Goal: Transaction & Acquisition: Purchase product/service

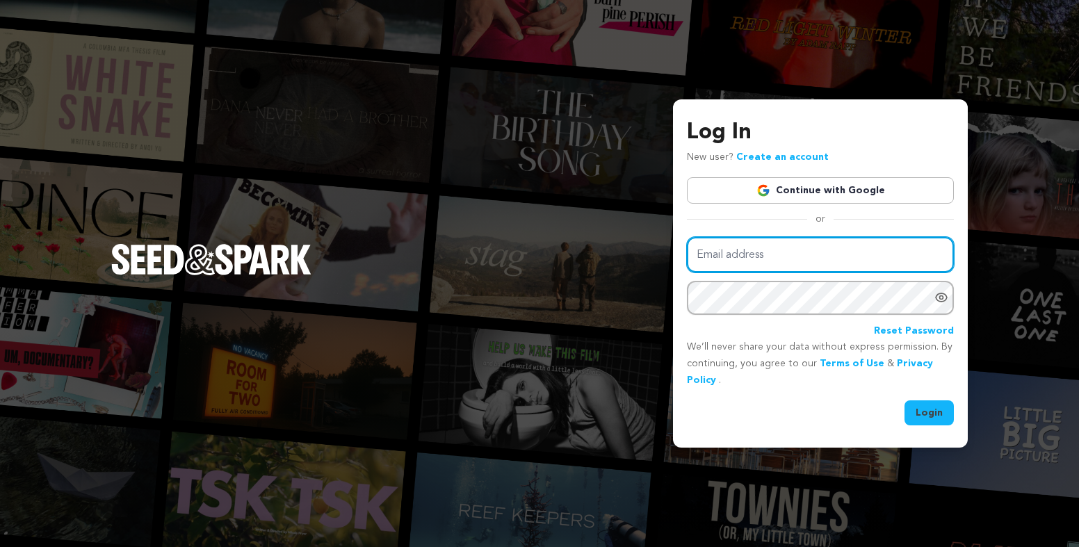
drag, startPoint x: 847, startPoint y: 264, endPoint x: 849, endPoint y: 216, distance: 48.0
click at [847, 264] on input "Email address" at bounding box center [820, 254] width 267 height 35
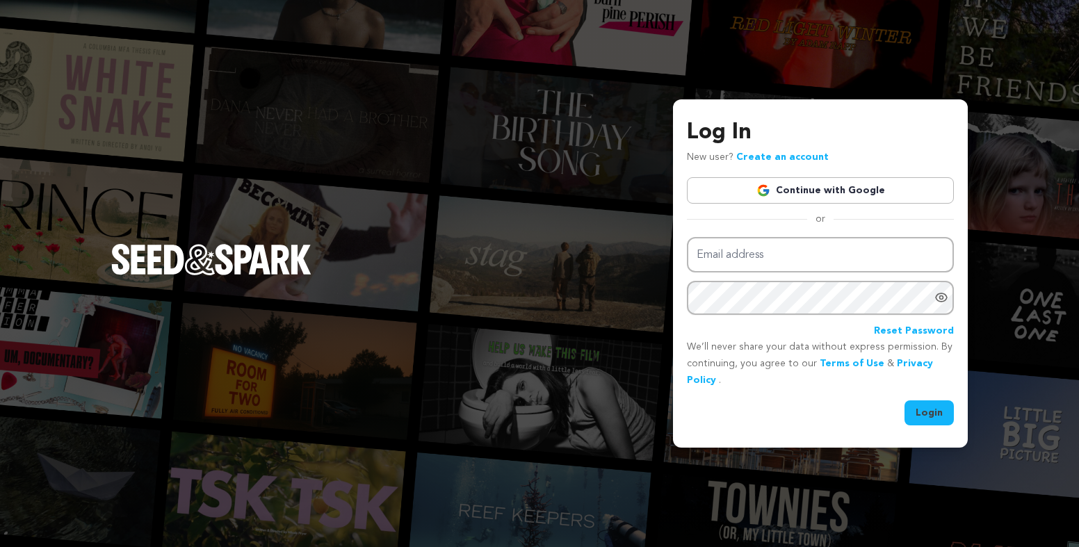
drag, startPoint x: 850, startPoint y: 214, endPoint x: 860, endPoint y: 196, distance: 20.9
click at [850, 214] on div "or" at bounding box center [820, 219] width 267 height 14
click at [863, 193] on link "Continue with Google" at bounding box center [820, 190] width 267 height 26
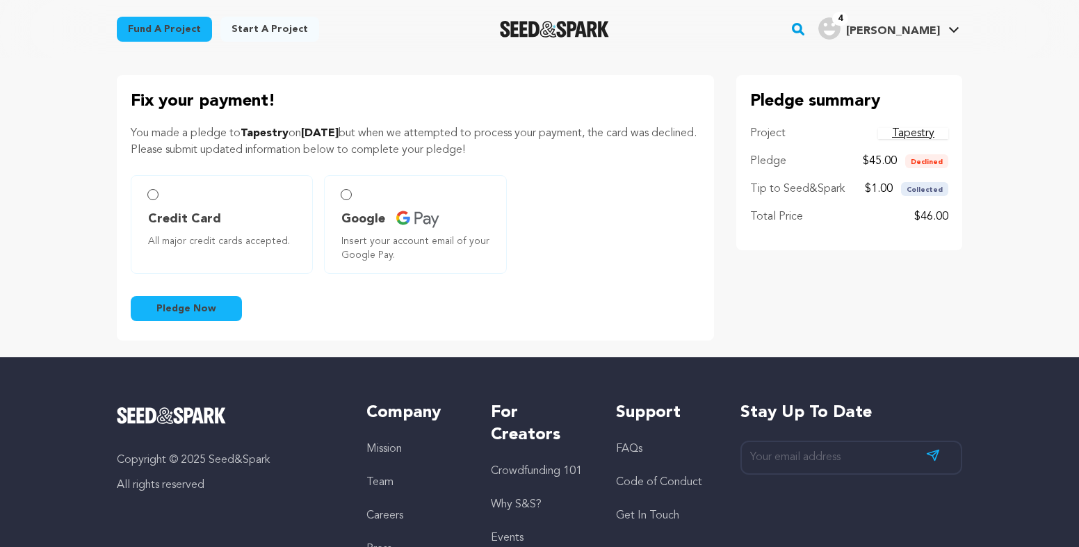
click at [270, 146] on p "You made a pledge to Tapestry on [DATE] but when we attempted to process your p…" at bounding box center [415, 141] width 569 height 33
click at [204, 213] on span "Credit Card" at bounding box center [184, 218] width 73 height 19
radio input "true"
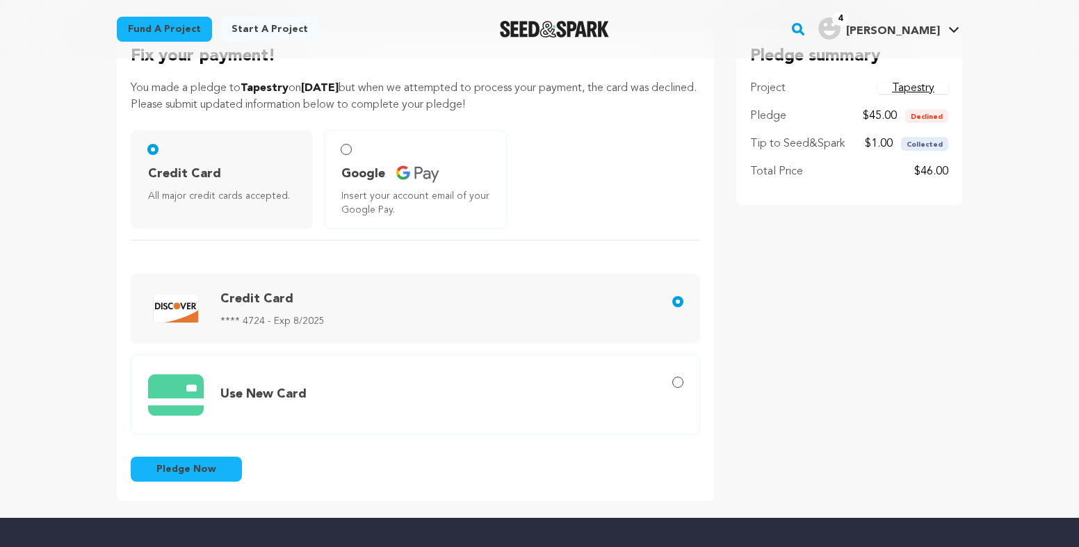
scroll to position [44, 0]
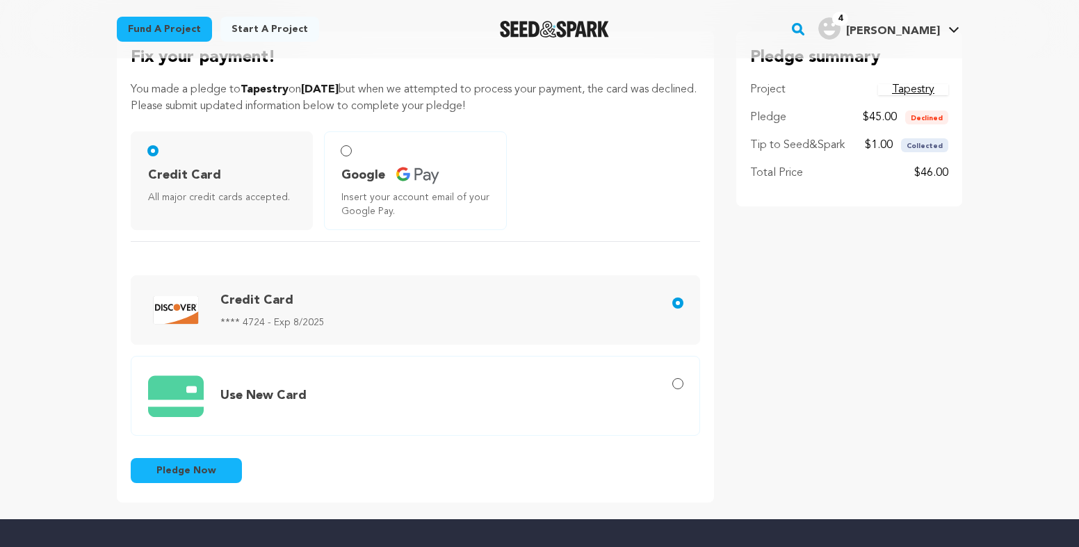
drag, startPoint x: 299, startPoint y: 406, endPoint x: 341, endPoint y: 396, distance: 43.5
click at [299, 406] on span "Use New Card" at bounding box center [418, 396] width 540 height 57
click at [672, 389] on input "Use New Card" at bounding box center [677, 383] width 11 height 11
radio input "true"
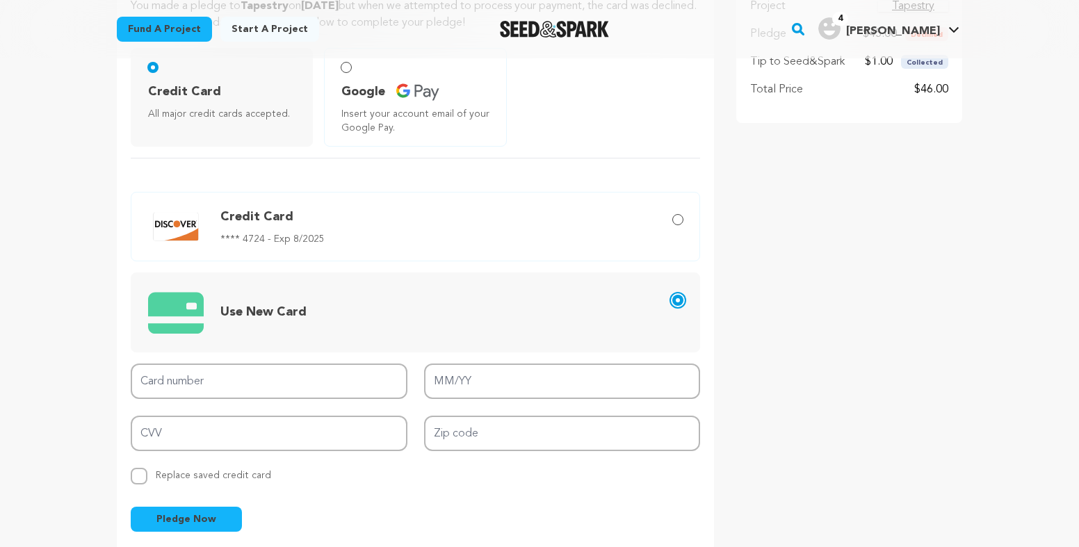
scroll to position [155, 0]
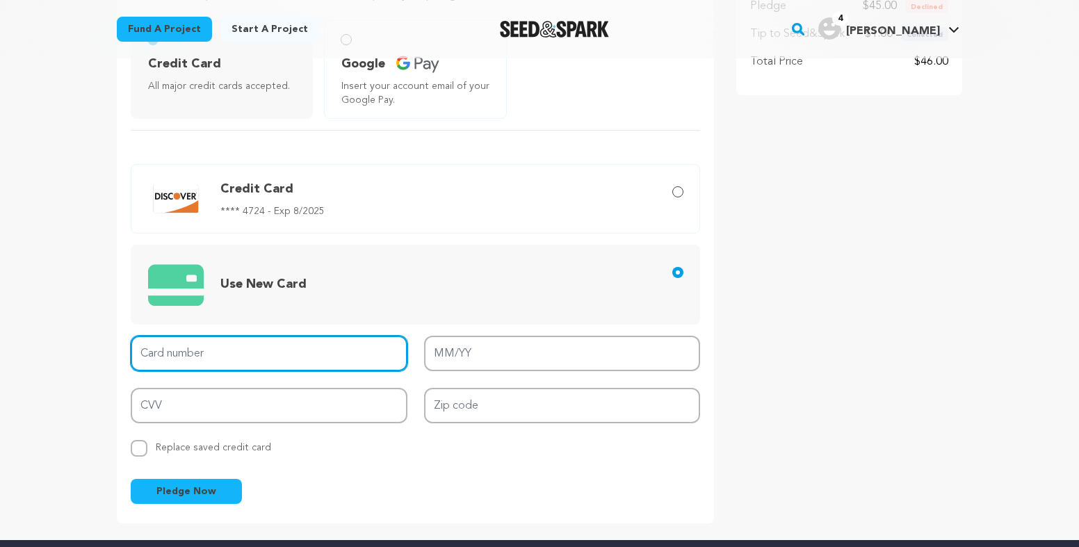
click at [291, 363] on input "Card number" at bounding box center [269, 353] width 277 height 35
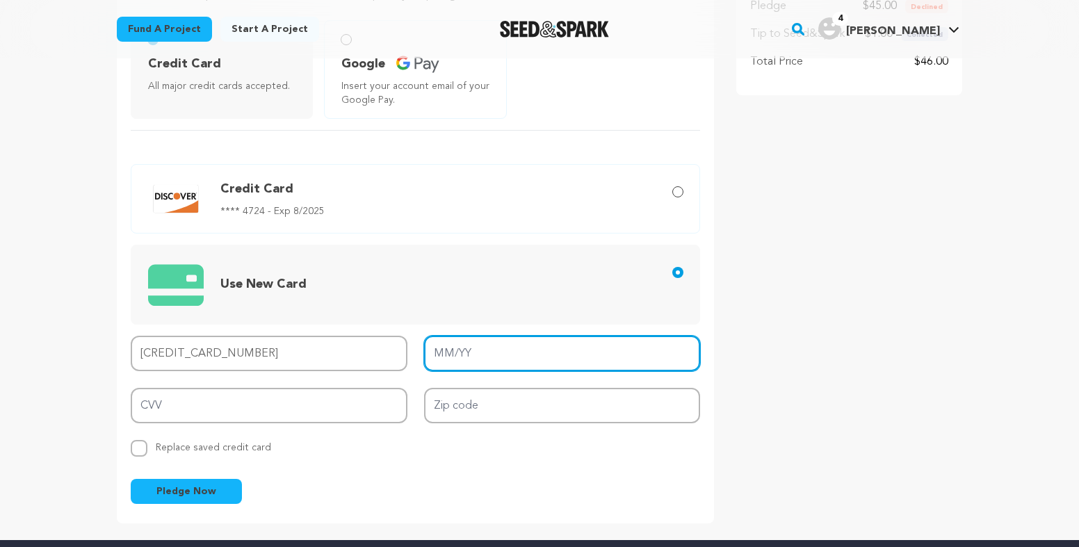
type input "5178 0596 2327 1955"
type input "01/30"
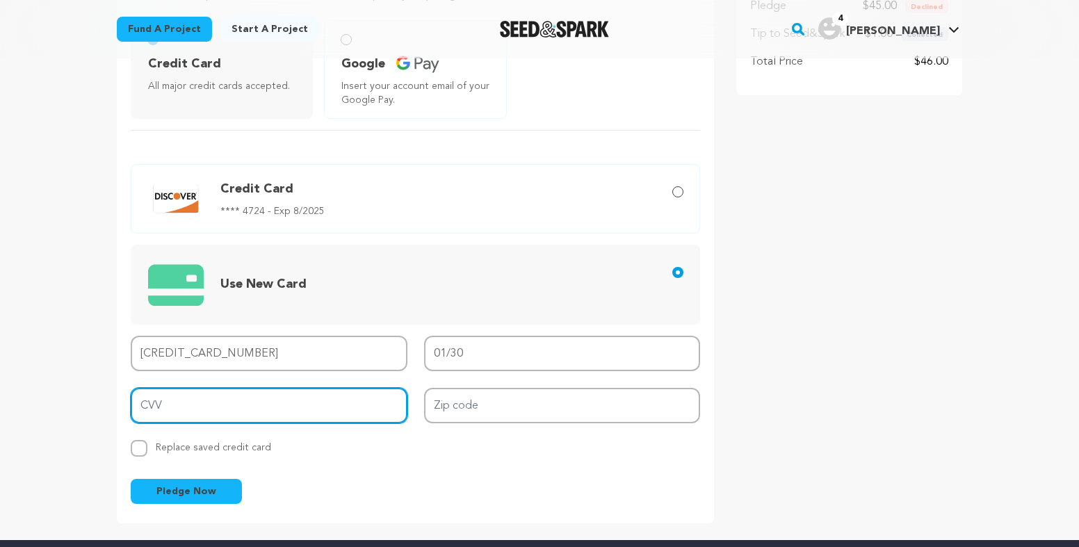
type input "771"
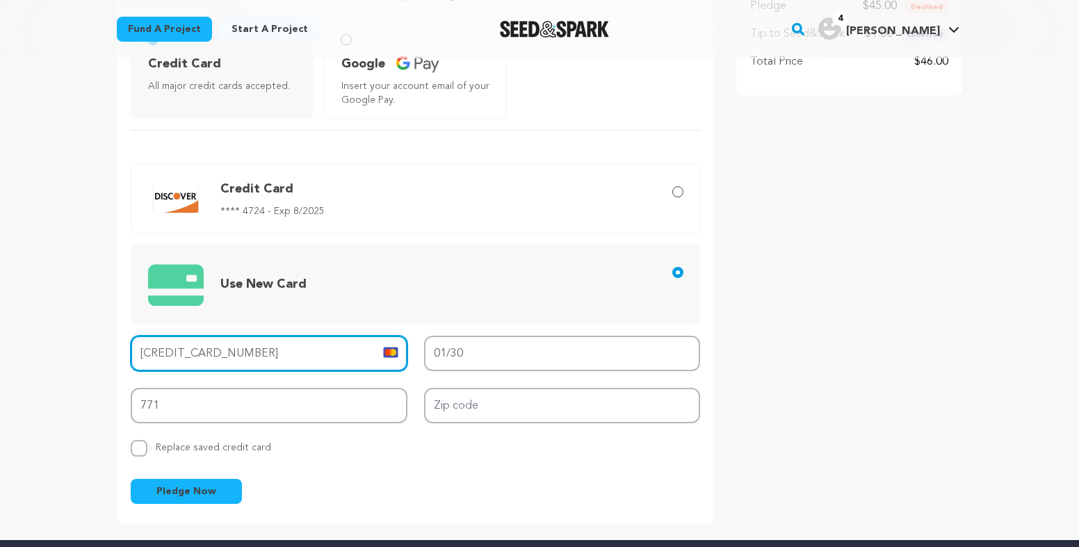
click at [308, 361] on input "5178 0596 2327 1955" at bounding box center [269, 353] width 277 height 35
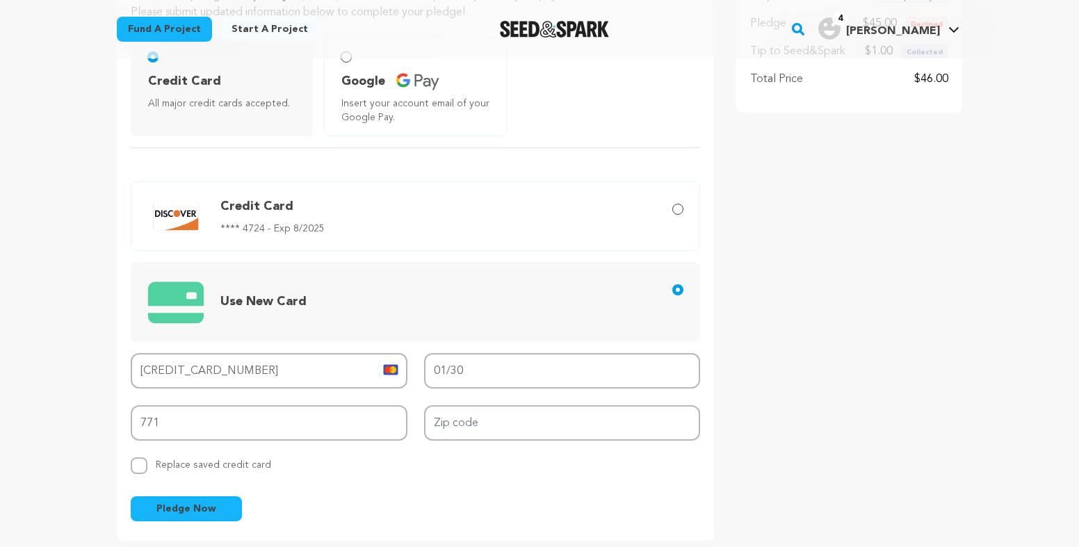
click at [714, 229] on div "Fix your payment! You made a pledge to Tapestry on September 9, 2025 but when w…" at bounding box center [540, 238] width 890 height 603
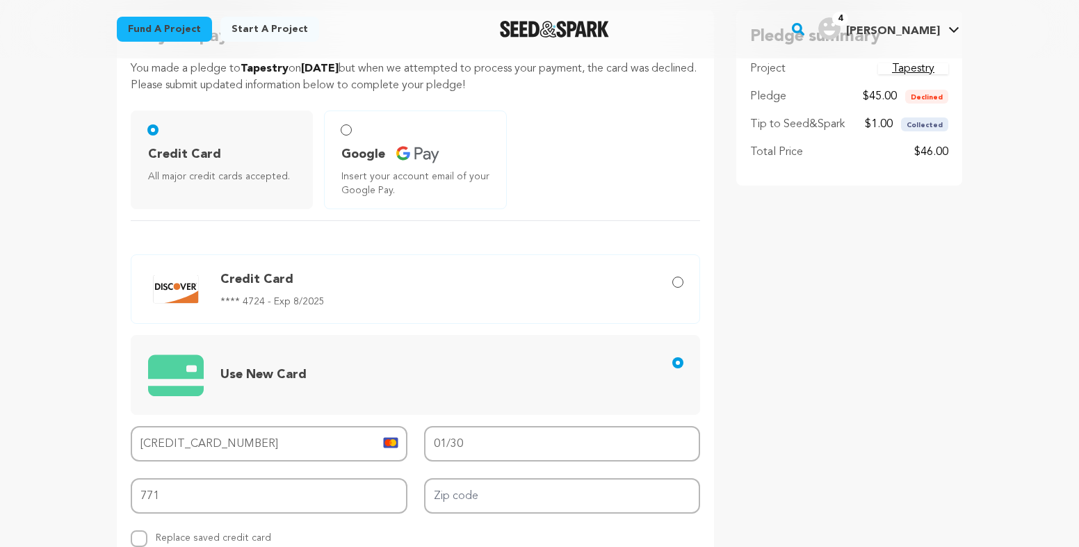
scroll to position [1, 0]
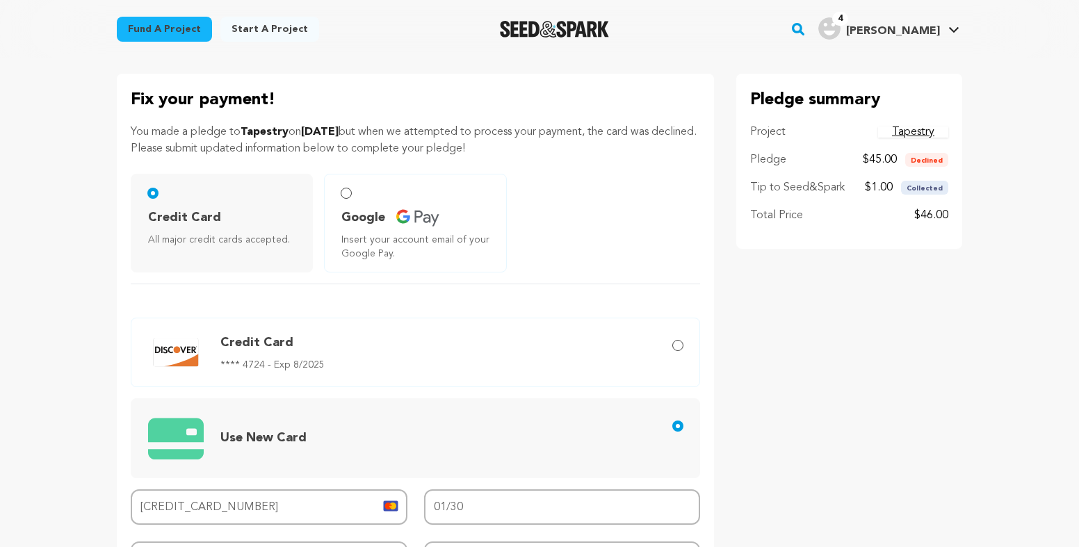
drag, startPoint x: 420, startPoint y: 131, endPoint x: 617, endPoint y: 148, distance: 198.1
click at [601, 147] on p "You made a pledge to Tapestry on September 9, 2025 but when we attempted to pro…" at bounding box center [415, 140] width 569 height 33
click at [617, 148] on p "You made a pledge to Tapestry on September 9, 2025 but when we attempted to pro…" at bounding box center [415, 140] width 569 height 33
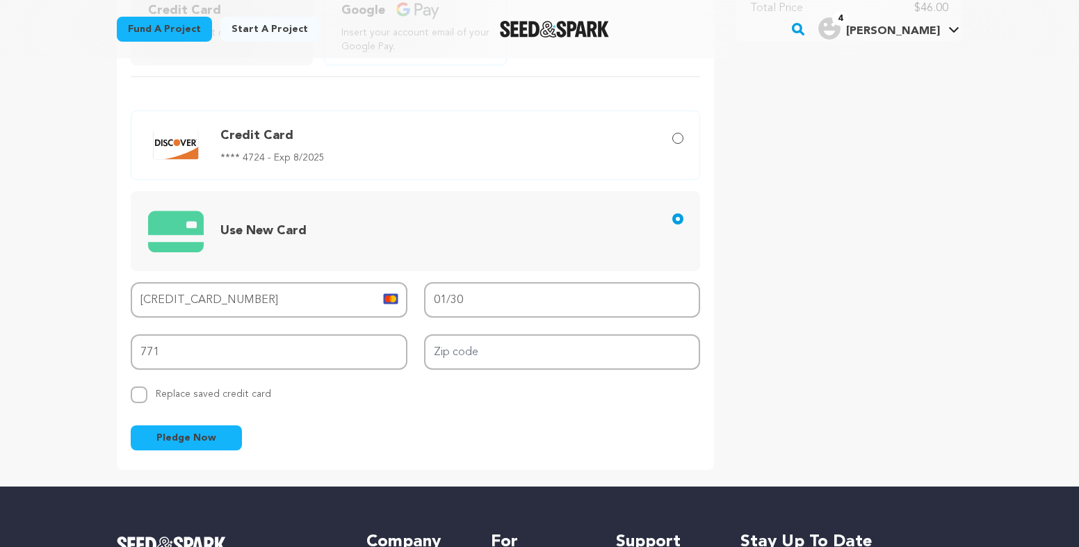
scroll to position [292, 0]
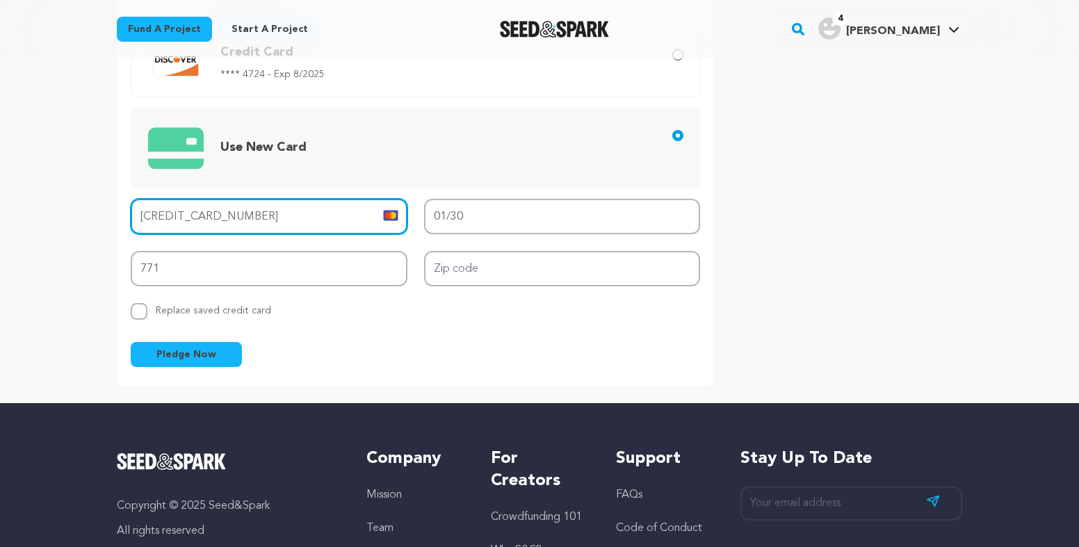
click at [328, 224] on input "5178 0596 2327 1955" at bounding box center [269, 216] width 277 height 35
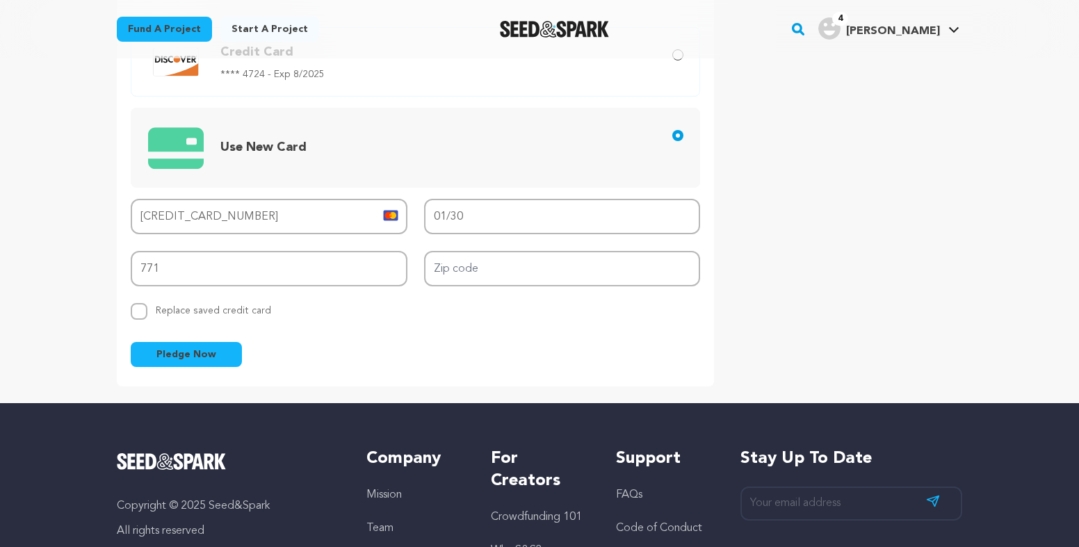
type input "4707 9305 7748 8949"
click at [649, 263] on input "Zip code" at bounding box center [562, 268] width 277 height 35
type input "80203"
click at [247, 314] on span "Replace saved credit card" at bounding box center [213, 307] width 115 height 15
click at [147, 314] on input "Replace saved credit card Save this credit card" at bounding box center [139, 311] width 17 height 17
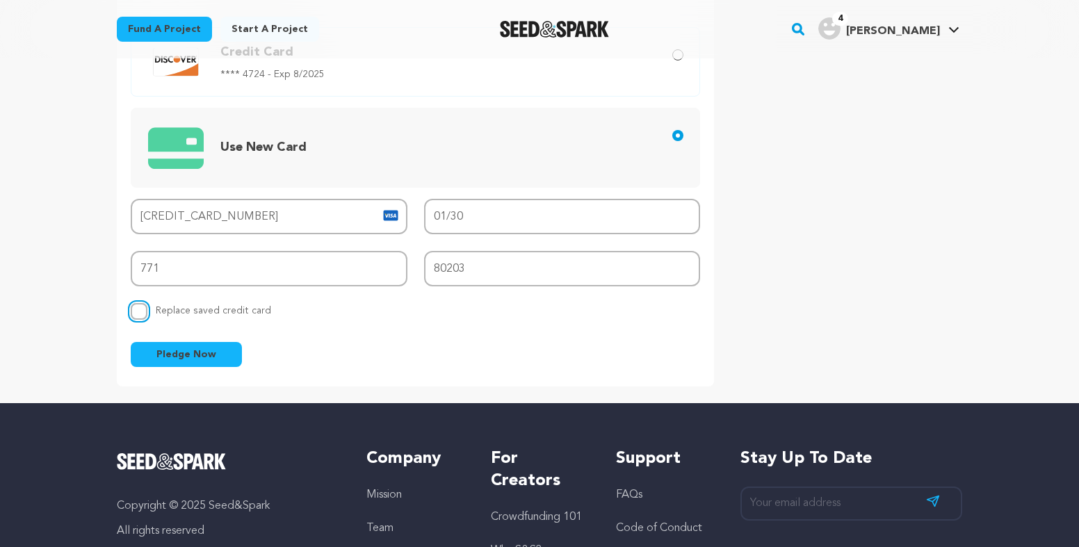
checkbox input "true"
drag, startPoint x: 204, startPoint y: 357, endPoint x: 239, endPoint y: 356, distance: 35.5
click at [203, 357] on span "Pledge Now" at bounding box center [186, 355] width 60 height 14
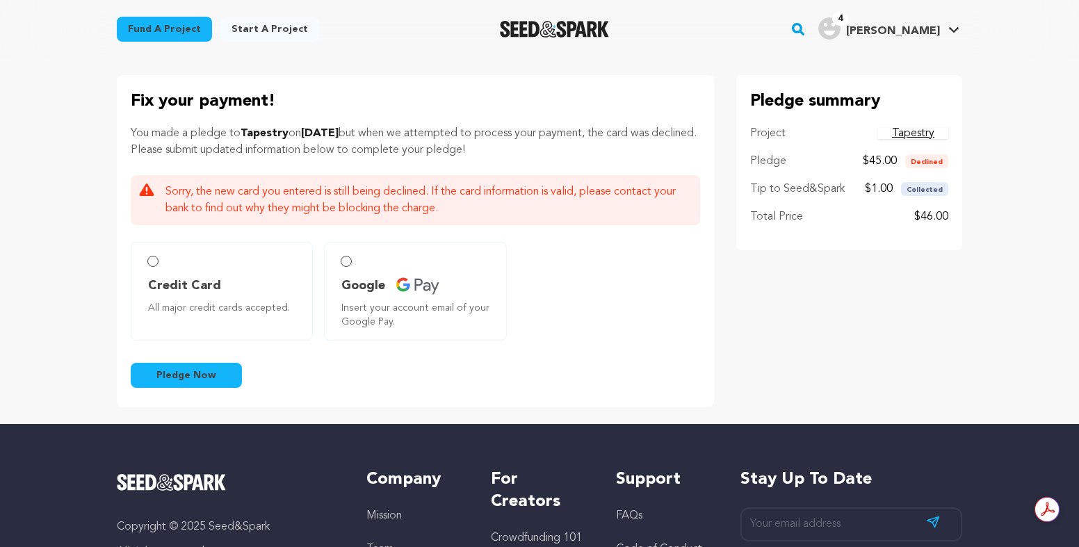
click at [211, 242] on label "Credit Card All major credit cards accepted." at bounding box center [222, 291] width 182 height 99
radio input "true"
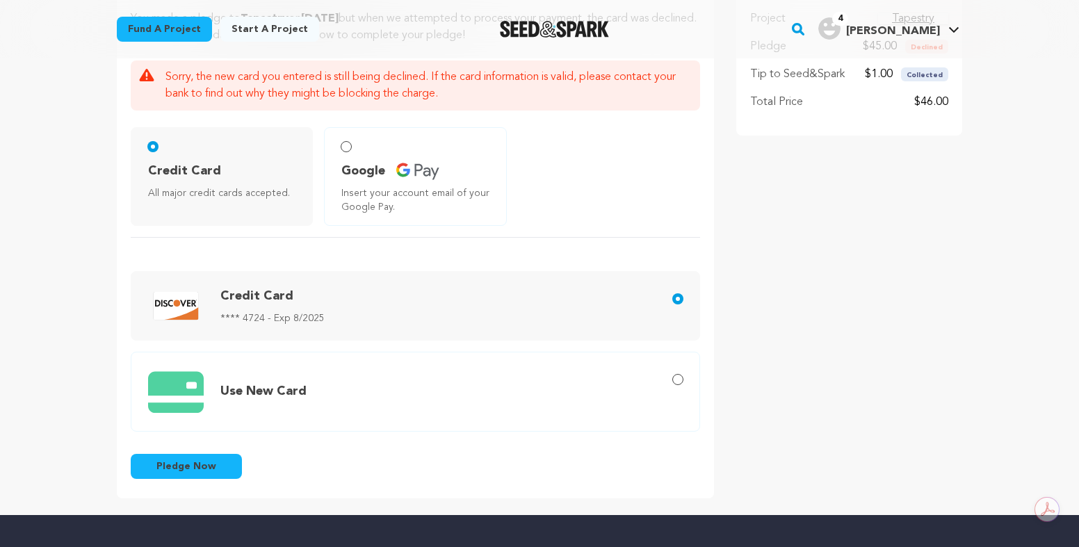
scroll to position [233, 0]
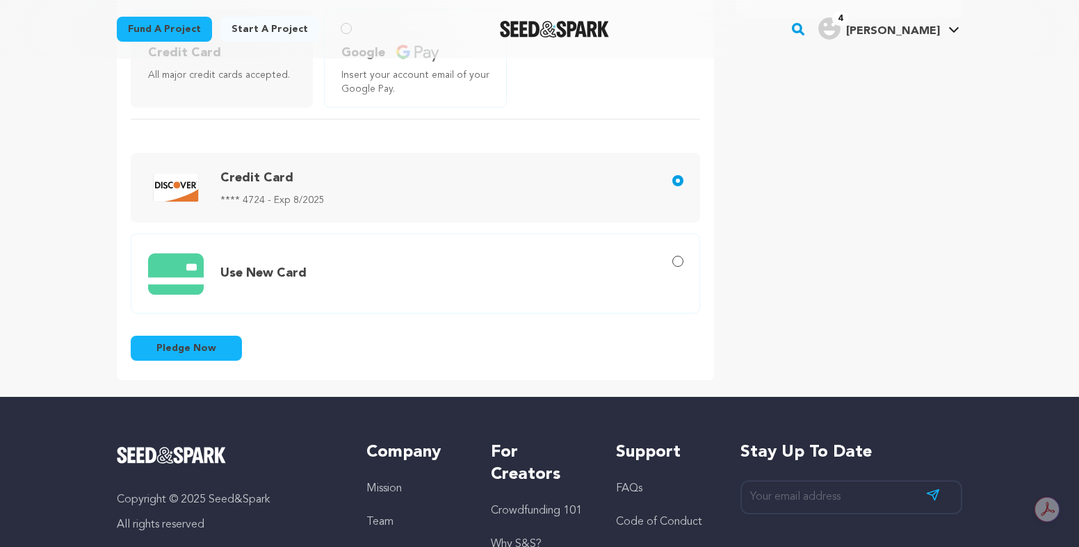
click at [601, 283] on span "Use New Card" at bounding box center [418, 273] width 540 height 57
click at [672, 267] on input "Use New Card" at bounding box center [677, 261] width 11 height 11
radio input "true"
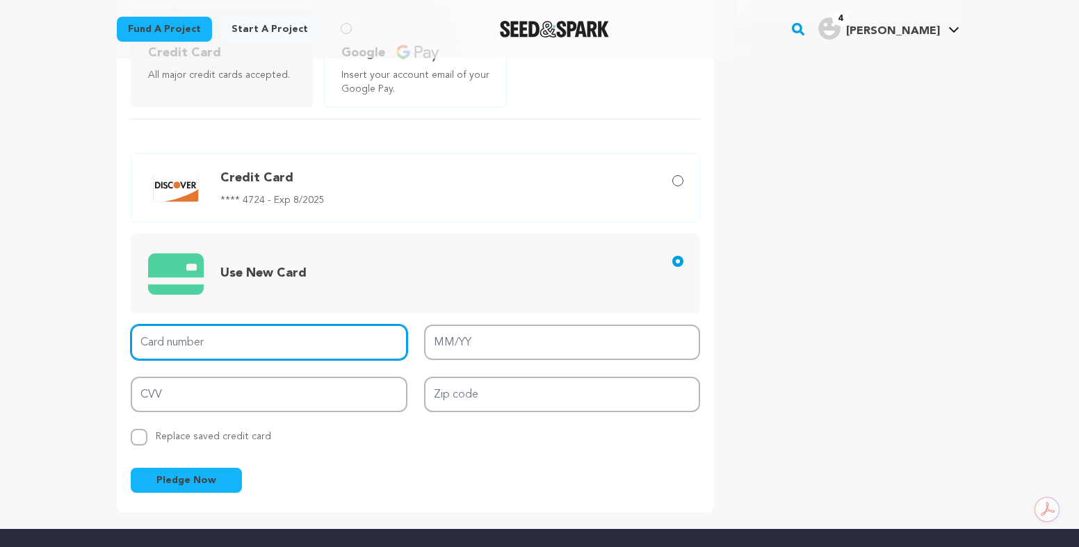
click at [322, 348] on input "Card number" at bounding box center [269, 342] width 277 height 35
type input "4707 9305 7748 8949"
type input "08/28"
type input "927"
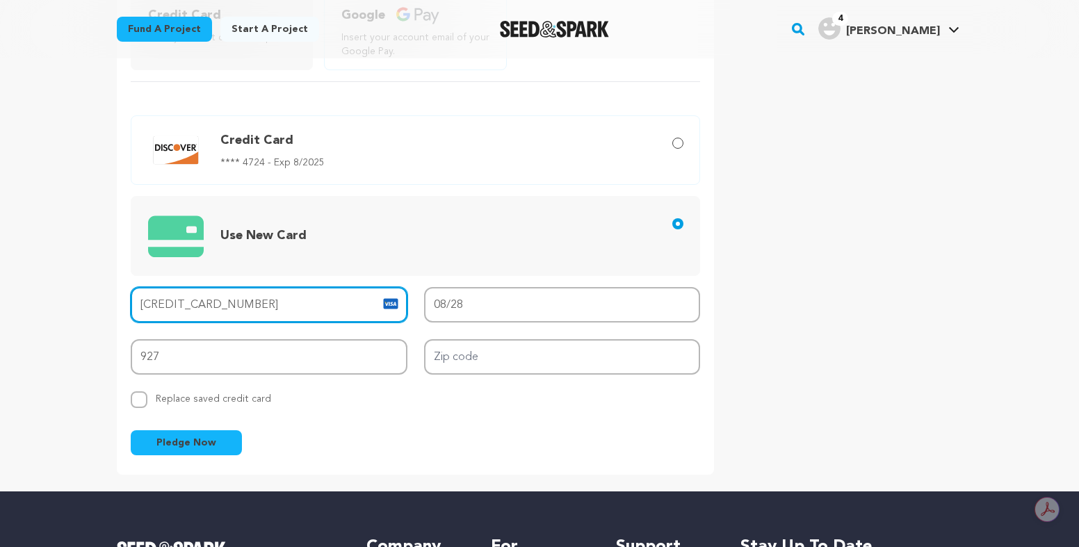
scroll to position [268, 0]
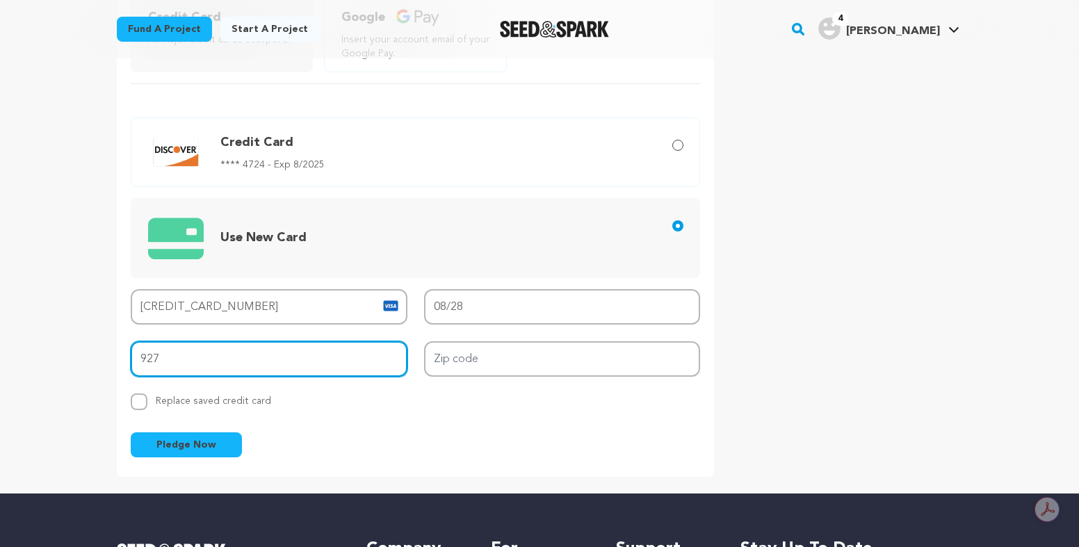
click at [286, 352] on input "927" at bounding box center [269, 358] width 277 height 35
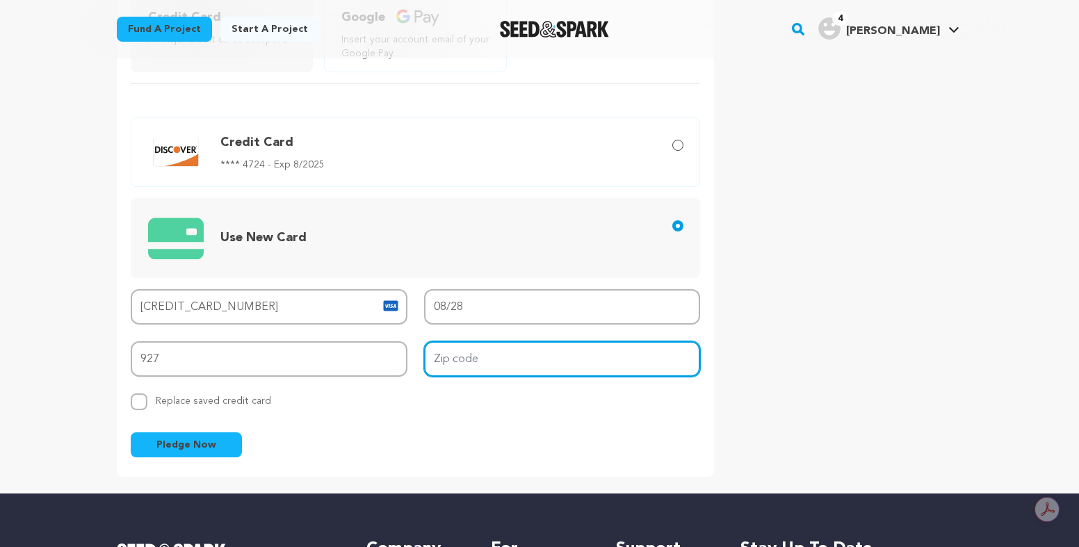
click at [536, 357] on input "Zip code" at bounding box center [562, 358] width 277 height 35
type input "80203"
drag, startPoint x: 781, startPoint y: 252, endPoint x: 688, endPoint y: 277, distance: 95.6
click at [781, 252] on div "Pledge summary Project Tapestry Pledge $45.00 Declined Tip to Seed&Spark $1.00 …" at bounding box center [849, 142] width 226 height 670
click at [235, 405] on span "Replace saved credit card" at bounding box center [213, 398] width 115 height 15
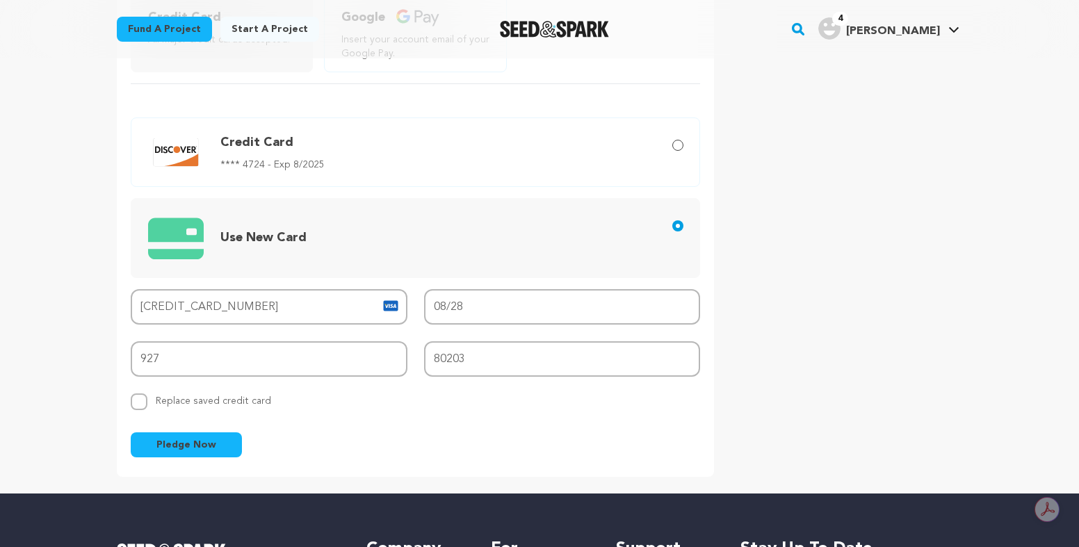
click at [147, 405] on input "Replace saved credit card Save this credit card" at bounding box center [139, 401] width 17 height 17
checkbox input "true"
drag, startPoint x: 204, startPoint y: 442, endPoint x: 258, endPoint y: 406, distance: 65.2
click at [204, 442] on span "Pledge Now" at bounding box center [186, 445] width 60 height 14
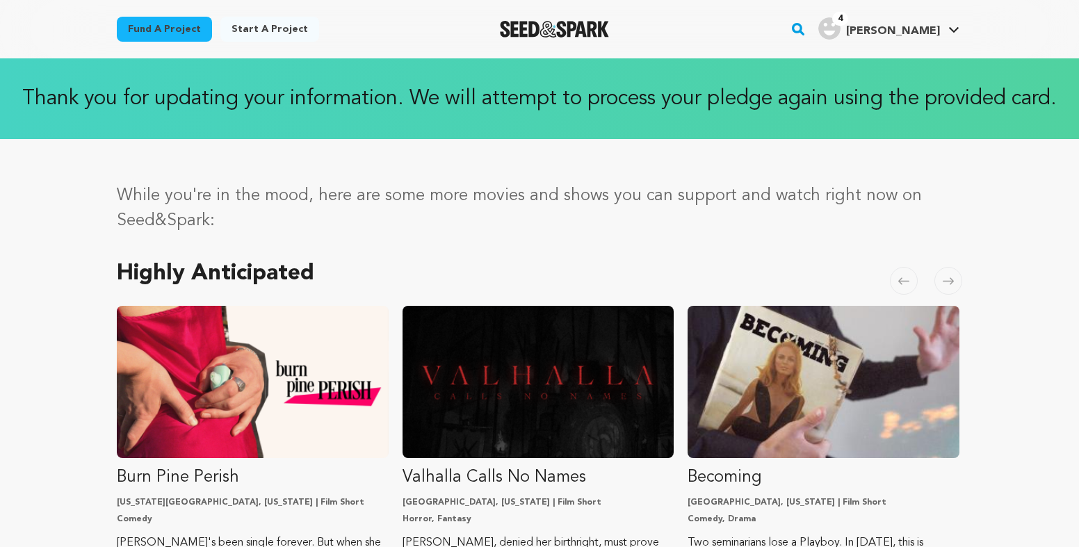
click at [933, 10] on div at bounding box center [967, 5] width 222 height 11
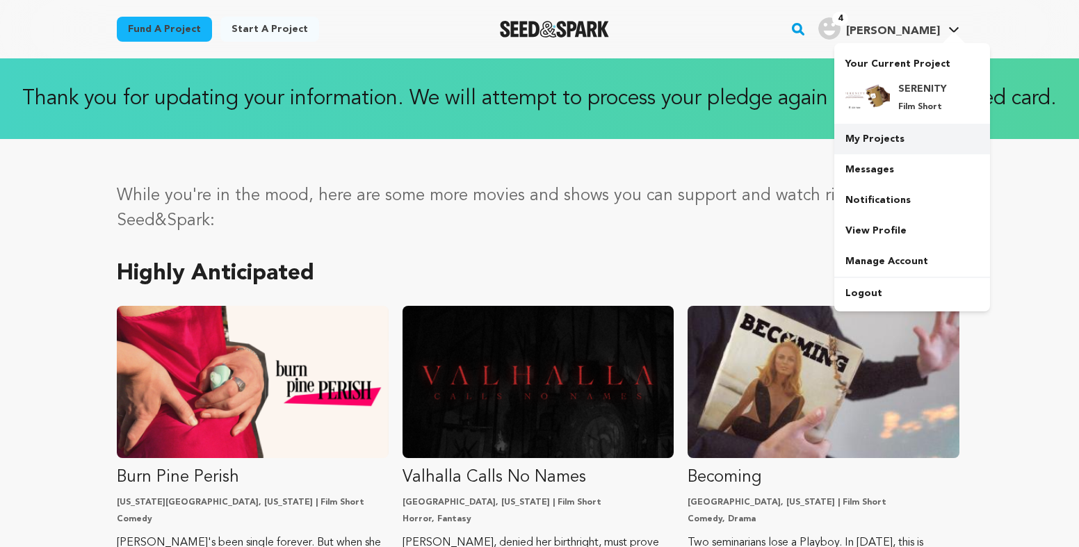
click at [895, 145] on link "My Projects" at bounding box center [912, 139] width 156 height 31
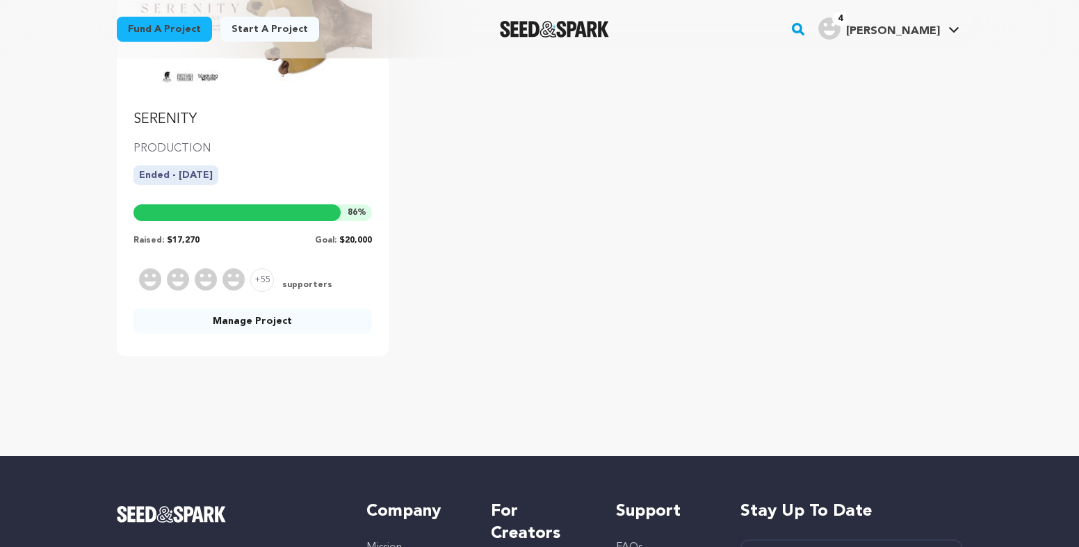
scroll to position [263, 0]
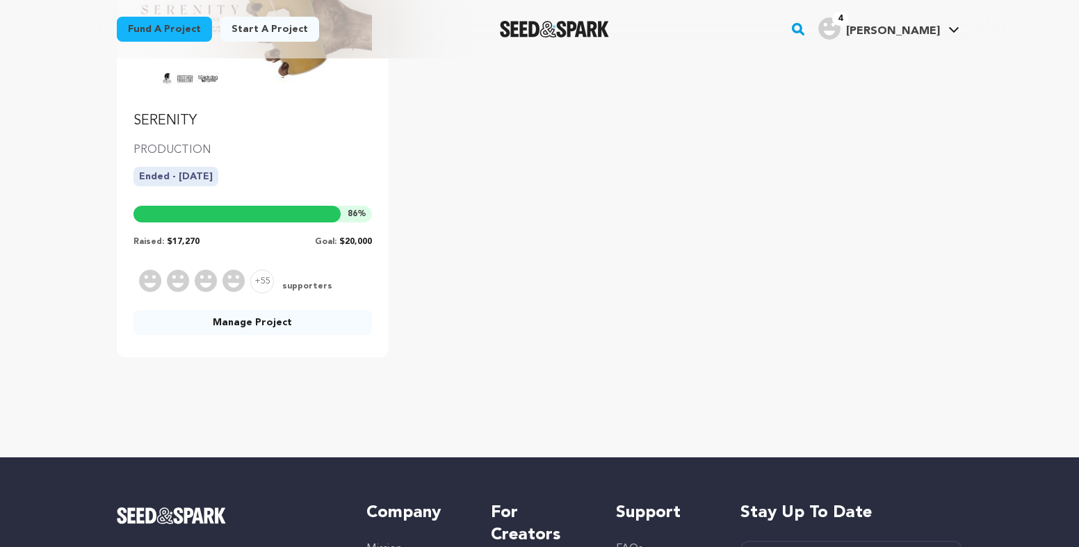
click at [492, 190] on ul "SERENITY PRODUCTION Ended - [DATE] 86 % Raised: $17,270 Goal: $20,000 +55 suppo…" at bounding box center [539, 148] width 845 height 418
